Goal: Task Accomplishment & Management: Complete application form

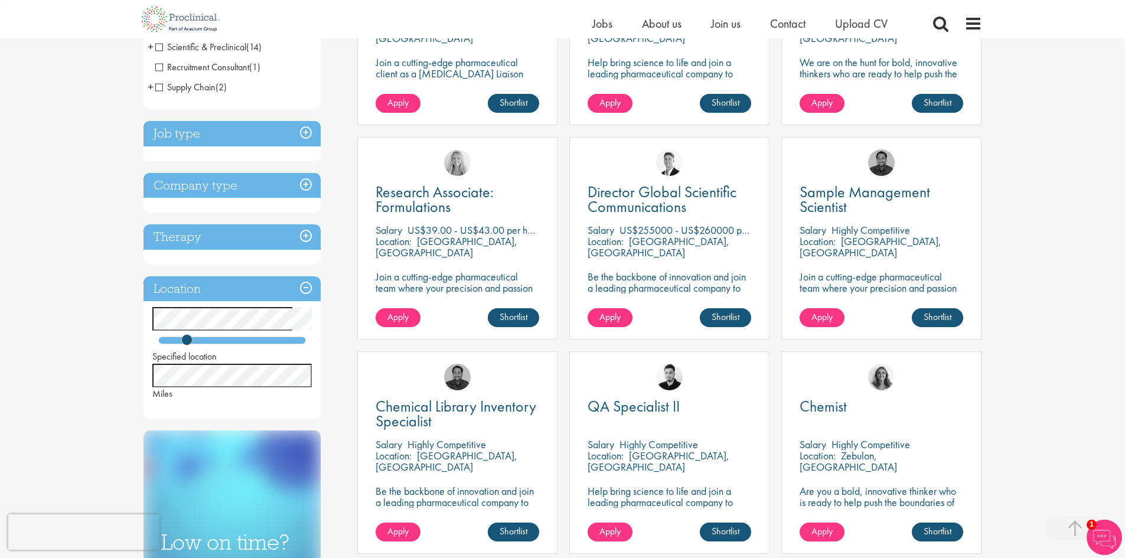
scroll to position [354, 0]
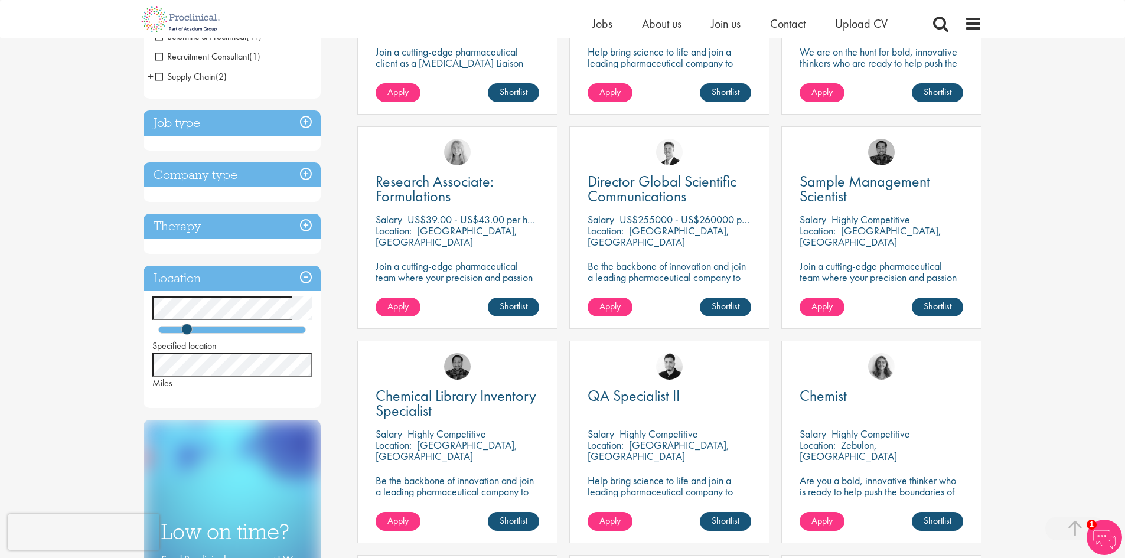
click at [304, 124] on h3 "Job type" at bounding box center [232, 122] width 177 height 25
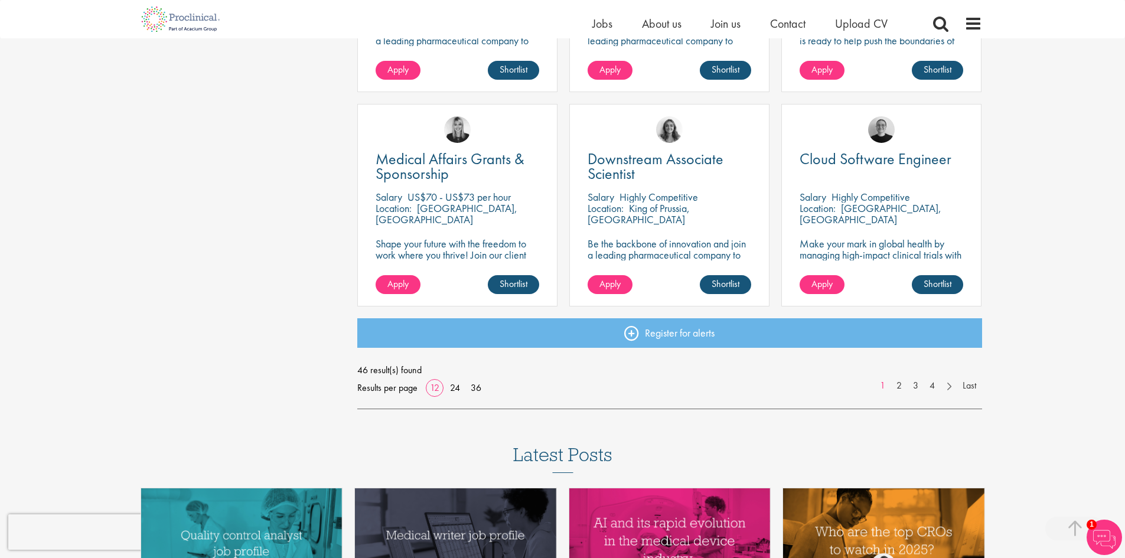
scroll to position [827, 0]
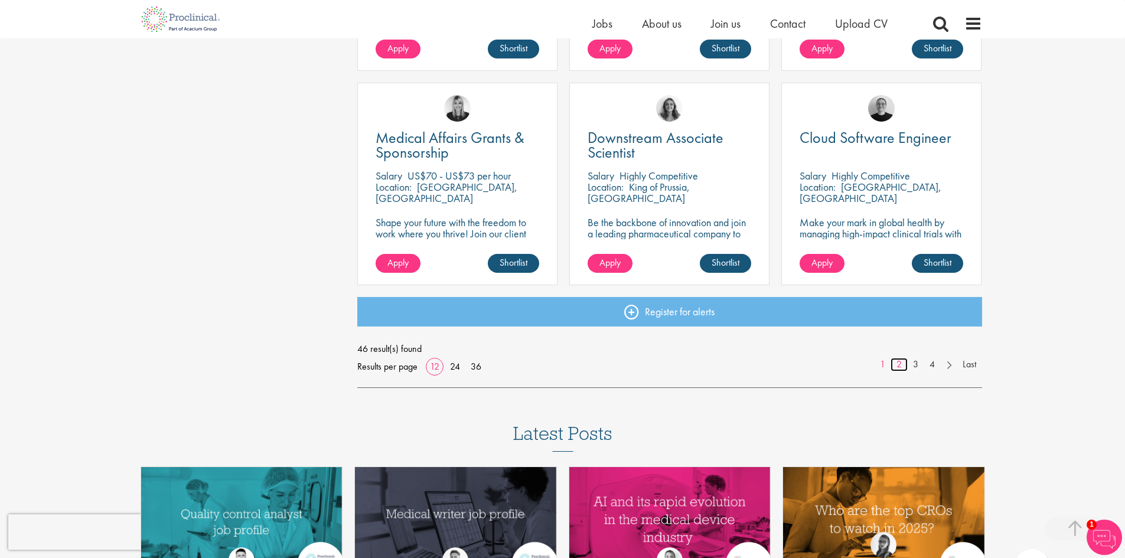
click at [901, 365] on link "2" at bounding box center [899, 365] width 17 height 14
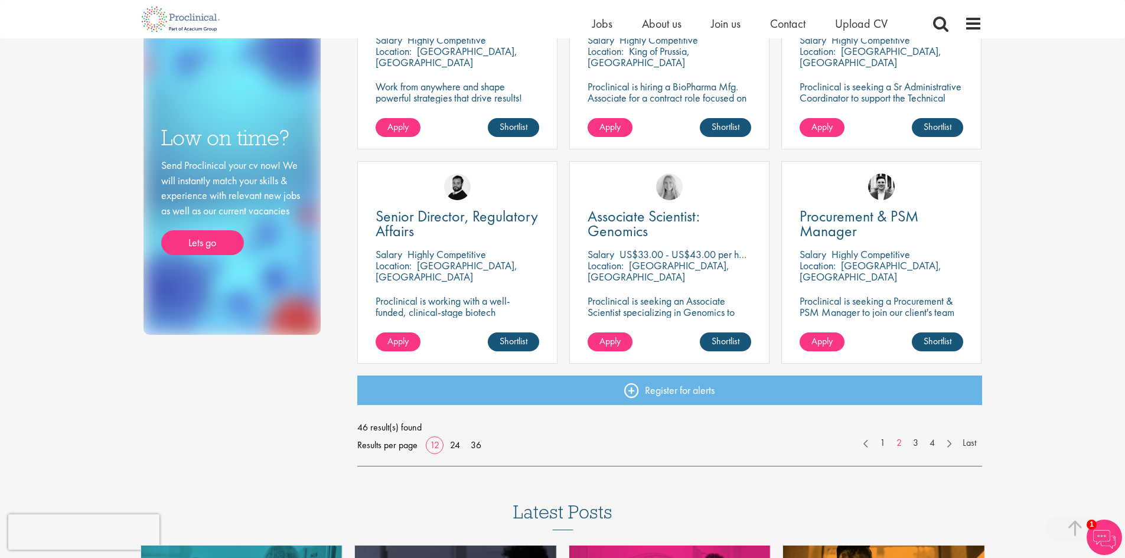
scroll to position [768, 0]
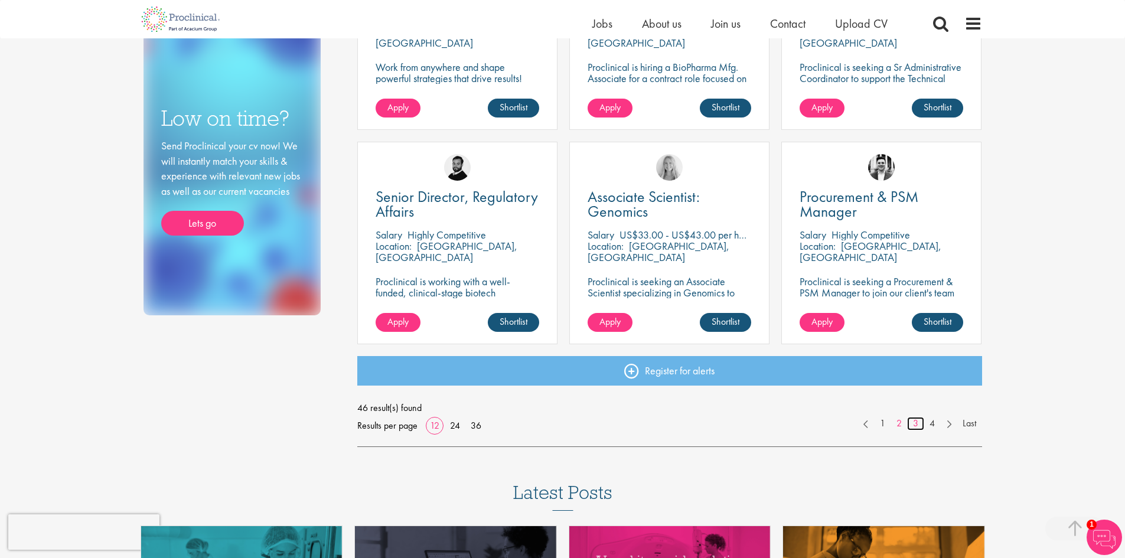
click at [916, 420] on link "3" at bounding box center [915, 424] width 17 height 14
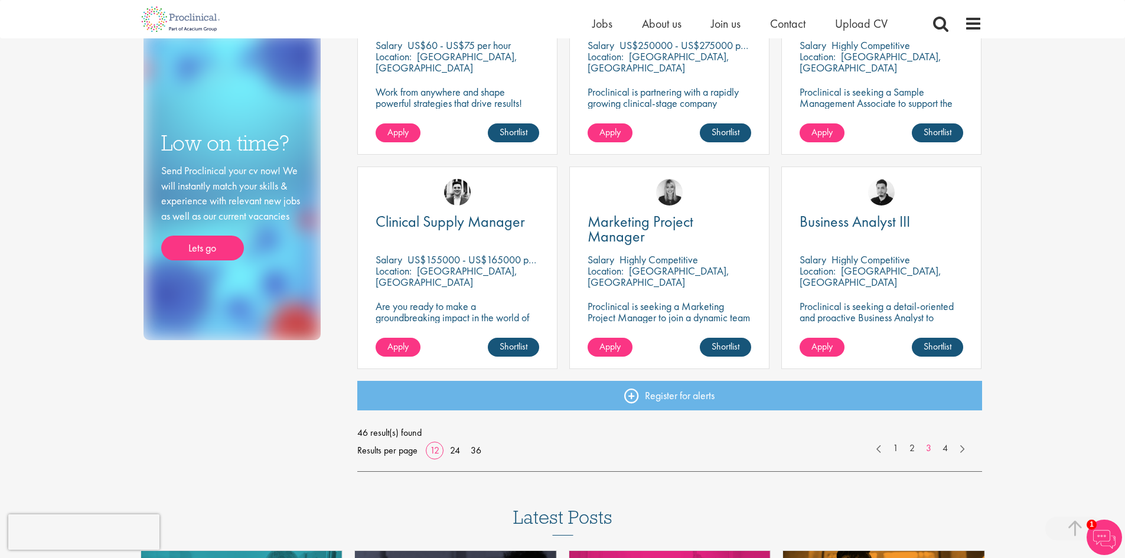
scroll to position [768, 0]
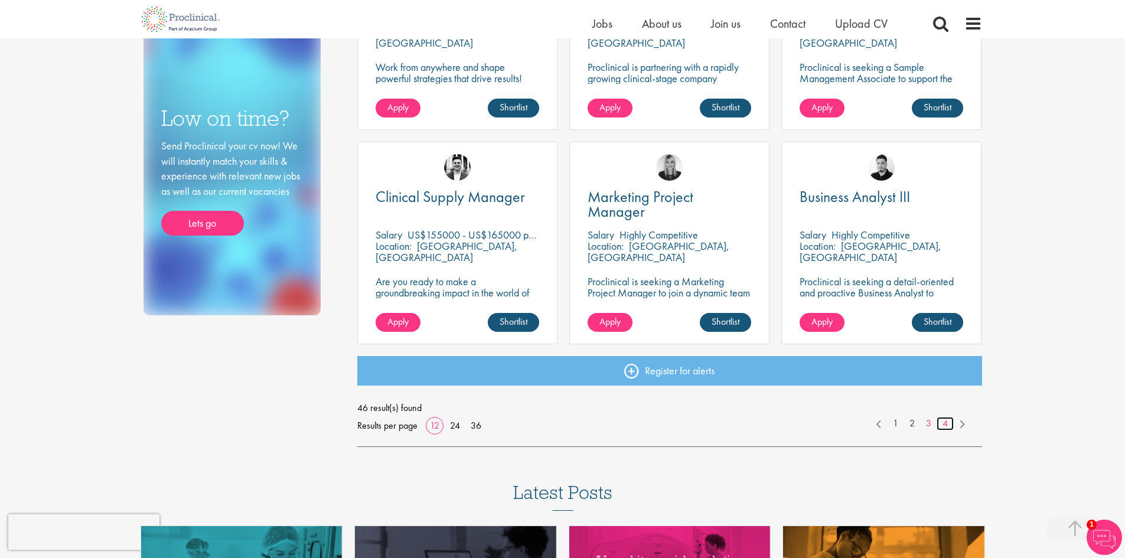
click at [940, 420] on link "4" at bounding box center [945, 424] width 17 height 14
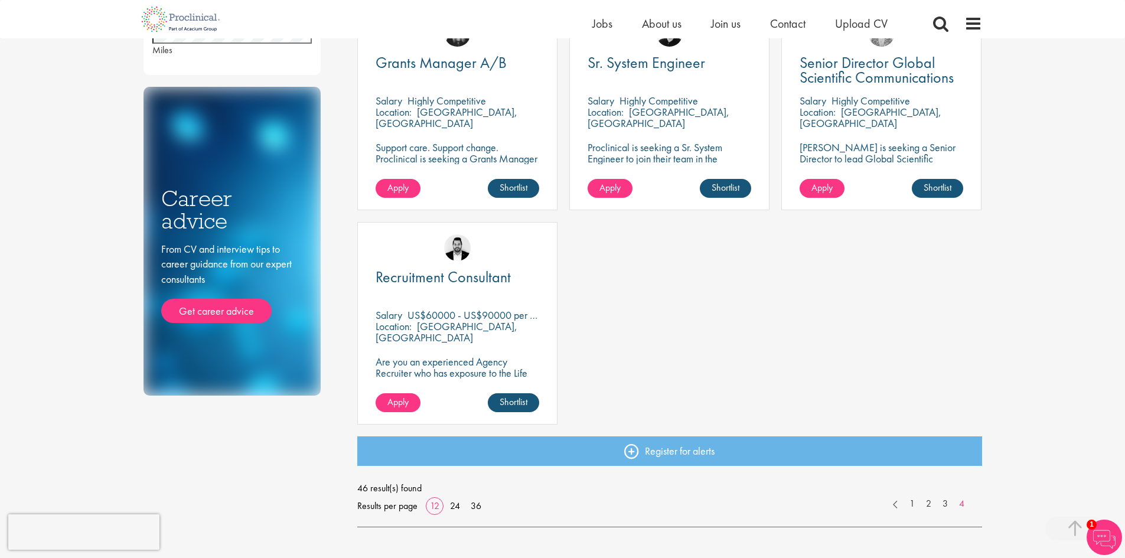
scroll to position [709, 0]
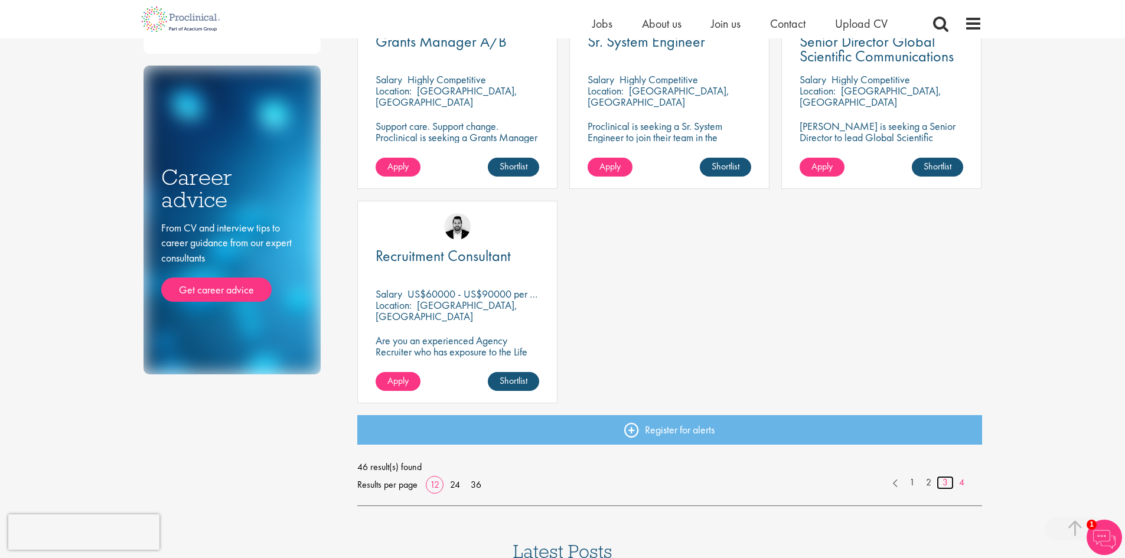
click at [942, 478] on link "3" at bounding box center [945, 483] width 17 height 14
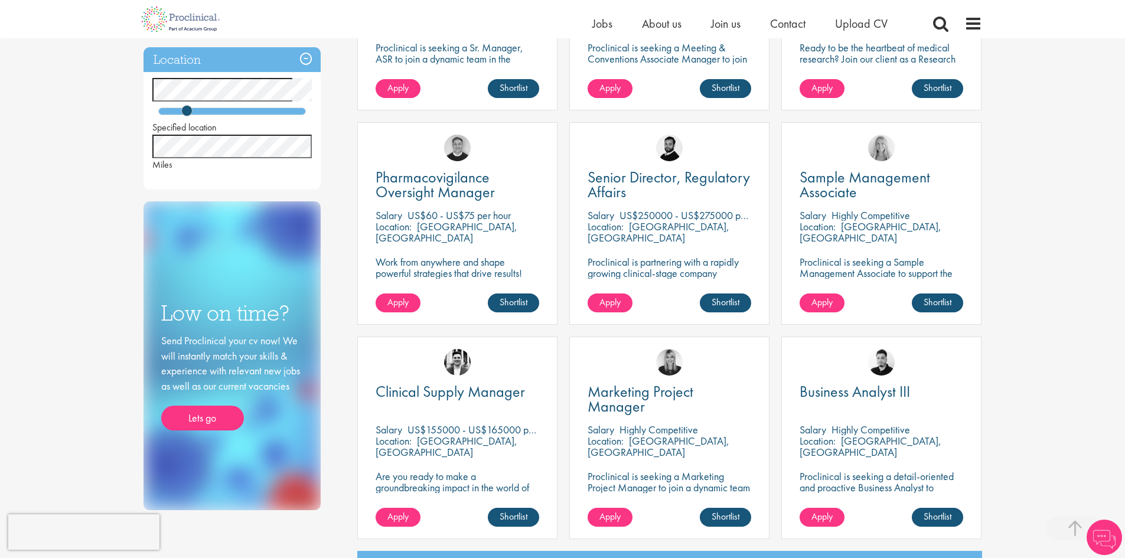
scroll to position [650, 0]
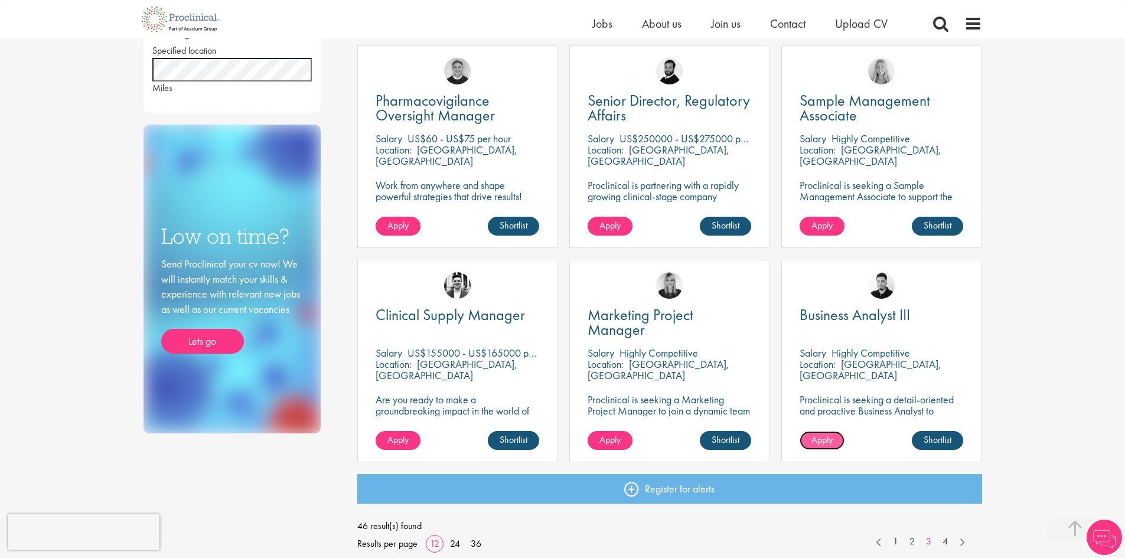
click at [837, 440] on link "Apply" at bounding box center [822, 440] width 45 height 19
